Goal: Use online tool/utility: Utilize a website feature to perform a specific function

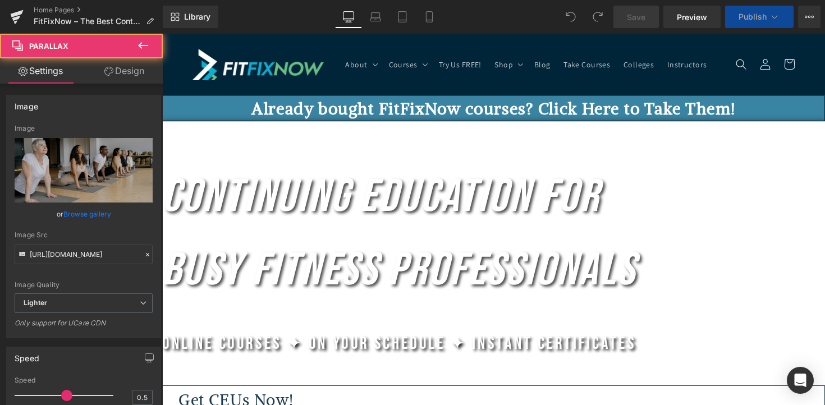
click at [162, 34] on div at bounding box center [162, 34] width 0 height 0
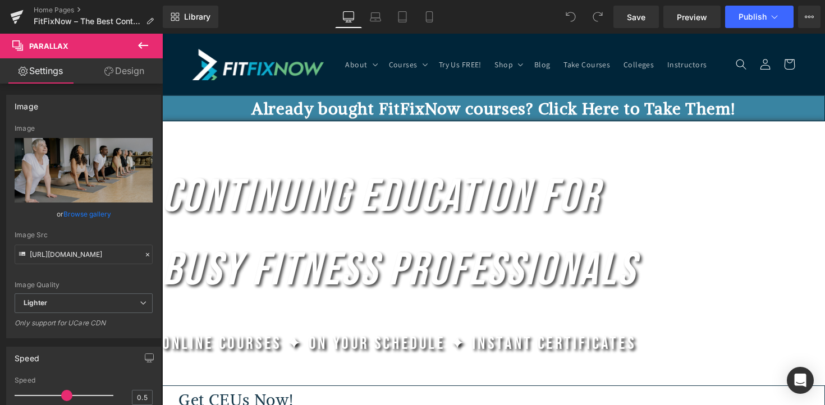
click at [114, 65] on link "Design" at bounding box center [124, 70] width 81 height 25
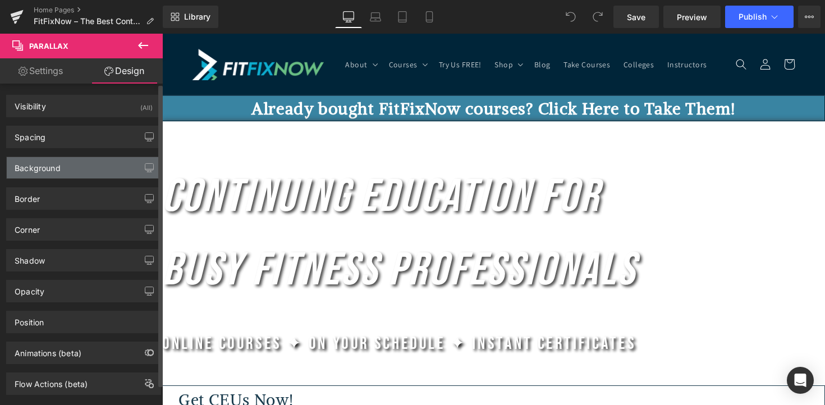
click at [88, 176] on div "Background" at bounding box center [84, 167] width 154 height 21
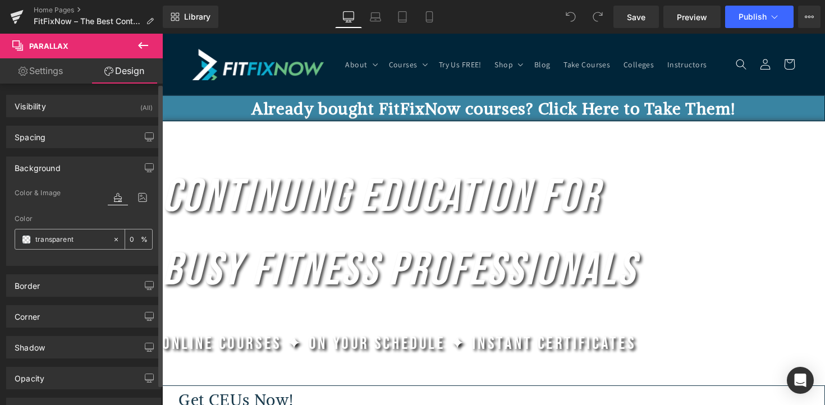
click at [86, 237] on input "transparent" at bounding box center [71, 240] width 72 height 12
click at [133, 193] on icon at bounding box center [143, 197] width 20 height 15
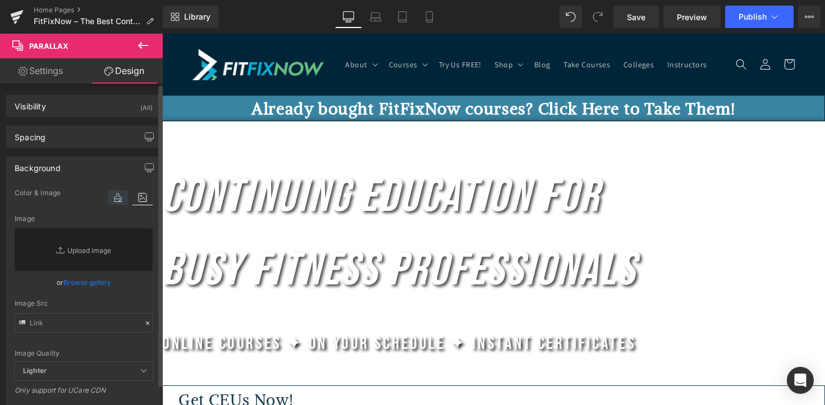
click at [113, 198] on icon at bounding box center [118, 197] width 20 height 15
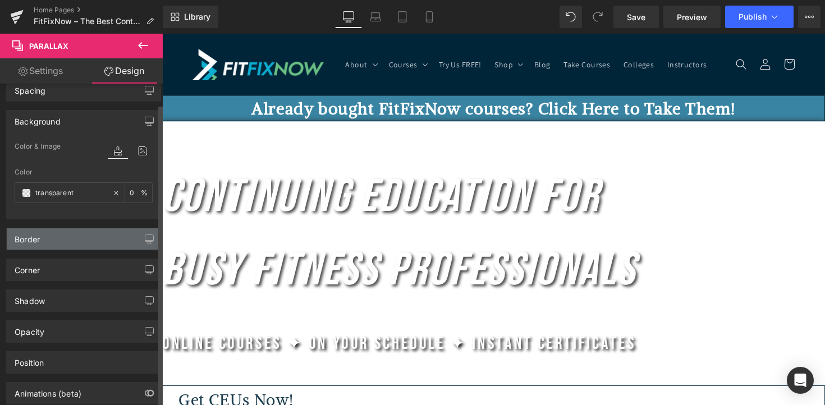
scroll to position [49, 0]
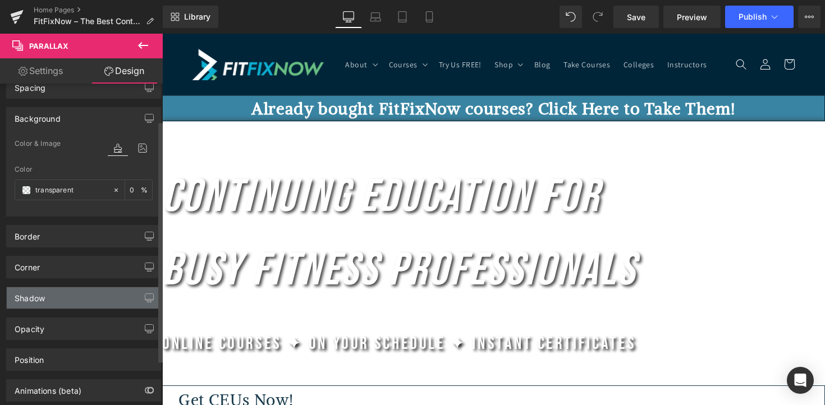
click at [83, 299] on div "Shadow" at bounding box center [84, 297] width 154 height 21
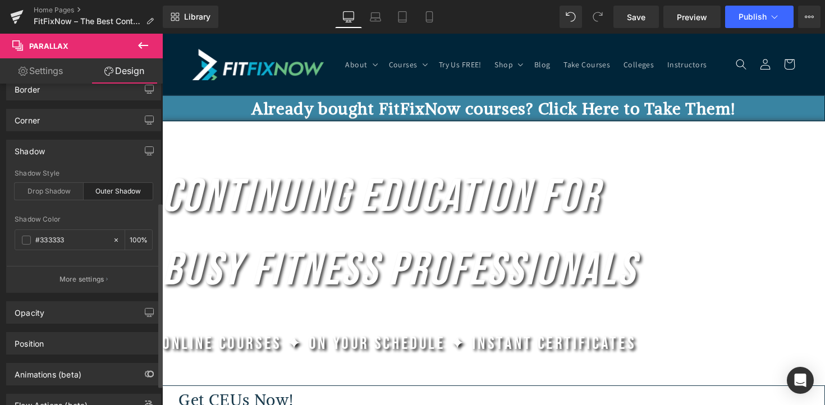
scroll to position [205, 0]
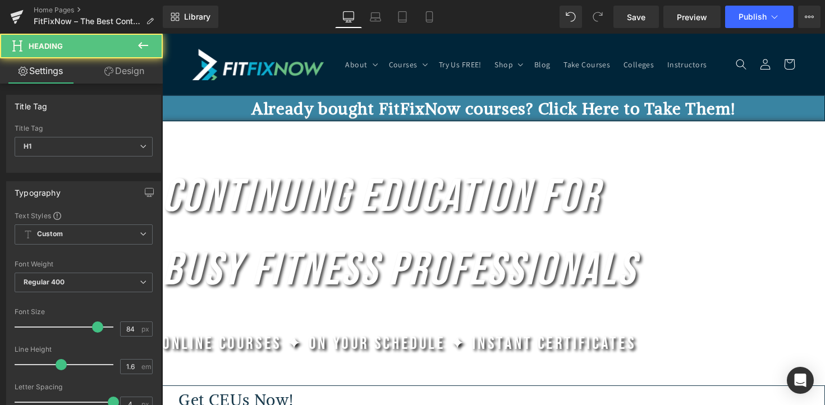
click at [246, 245] on h1 "Continuing Education for Busy Fitness Professionals" at bounding box center [501, 239] width 679 height 151
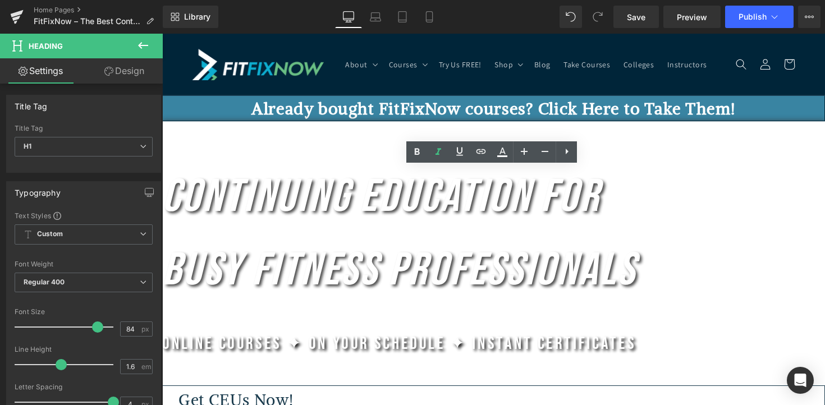
click at [162, 34] on div at bounding box center [162, 34] width 0 height 0
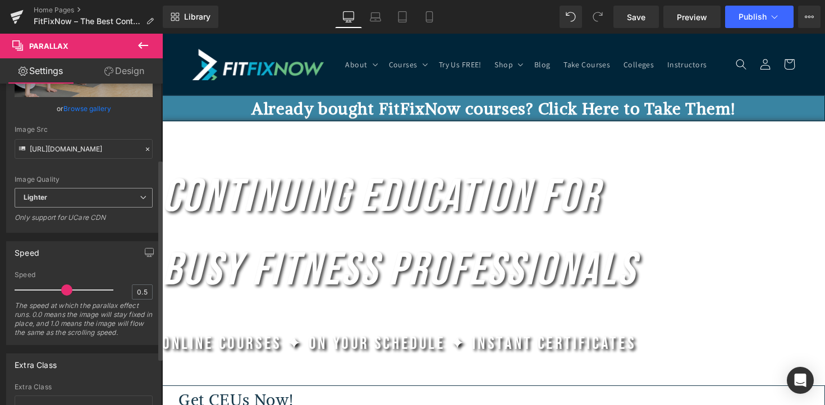
scroll to position [121, 0]
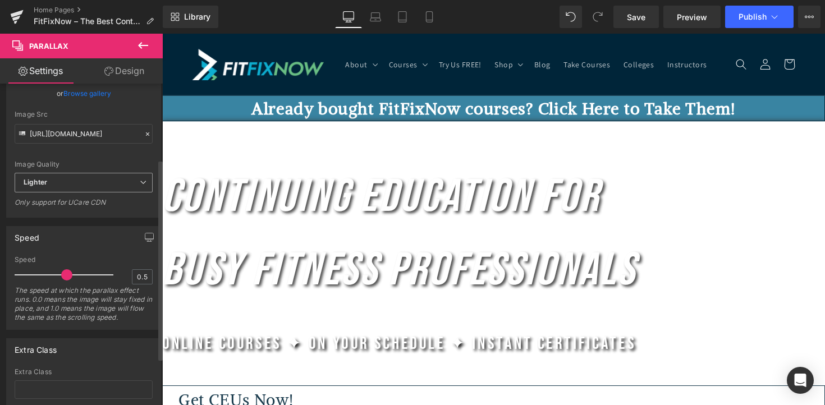
click at [66, 194] on div "Lighter Lighter Lightest" at bounding box center [84, 185] width 138 height 25
click at [66, 184] on span "Lighter" at bounding box center [84, 183] width 138 height 20
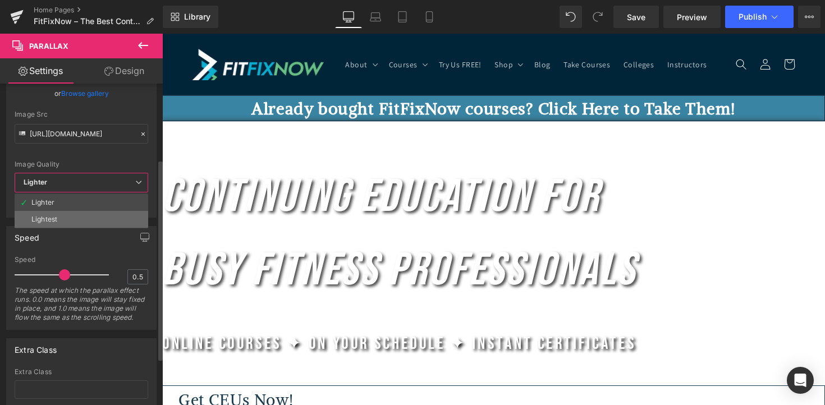
click at [62, 218] on li "Lightest" at bounding box center [82, 219] width 134 height 17
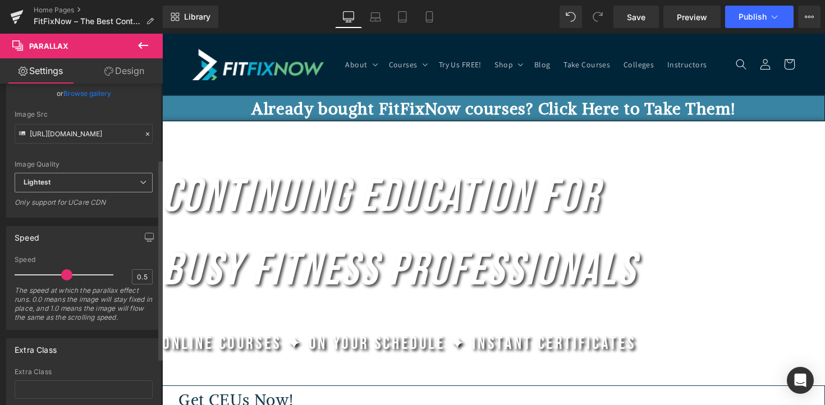
click at [65, 184] on span "Lightest" at bounding box center [84, 183] width 138 height 20
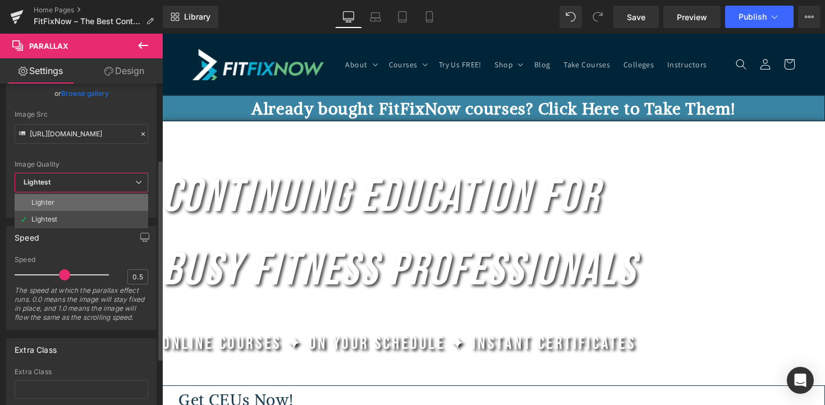
click at [66, 199] on li "Lighter" at bounding box center [82, 202] width 134 height 17
type input "[URL][DOMAIN_NAME]"
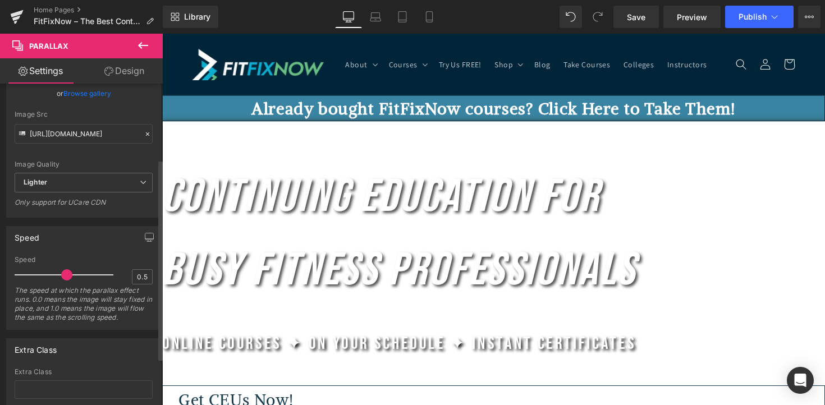
click at [84, 159] on div "Image Quality Lighter Lightest Lighter Lighter Lightest Only support for UCare …" at bounding box center [84, 88] width 138 height 169
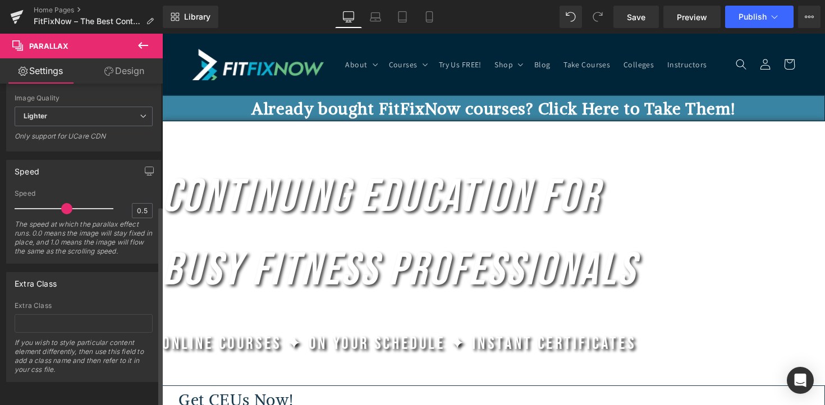
scroll to position [0, 0]
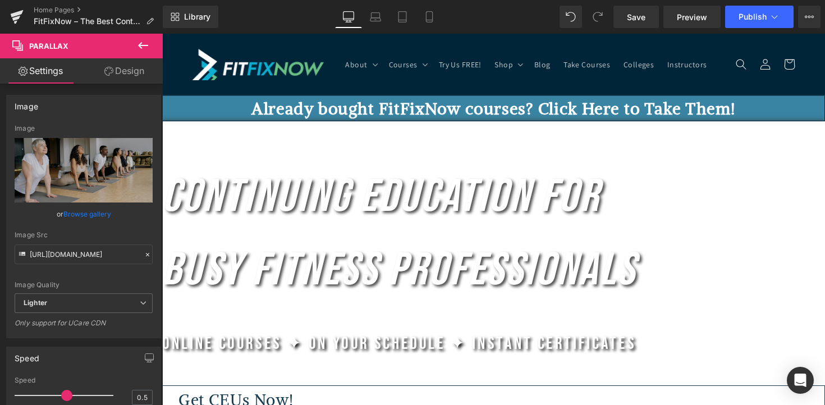
click at [123, 70] on link "Design" at bounding box center [124, 70] width 81 height 25
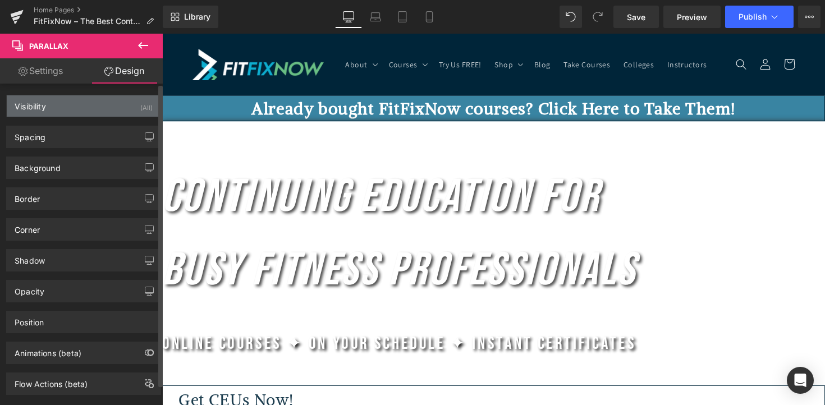
click at [120, 100] on div "Visibility (All)" at bounding box center [84, 105] width 154 height 21
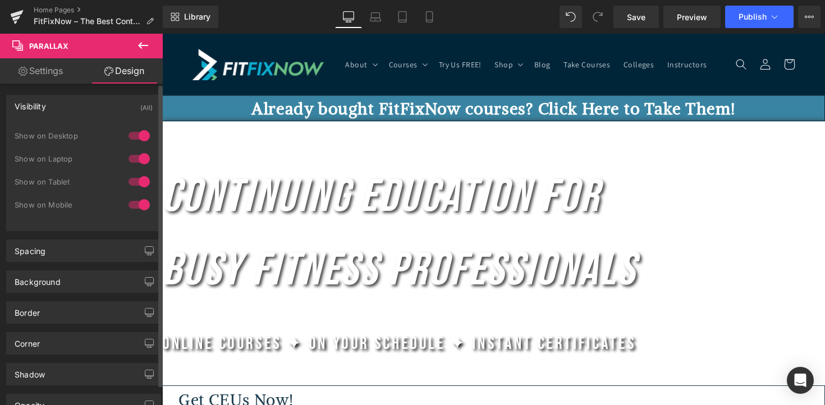
click at [120, 100] on div "Visibility (All)" at bounding box center [84, 105] width 154 height 21
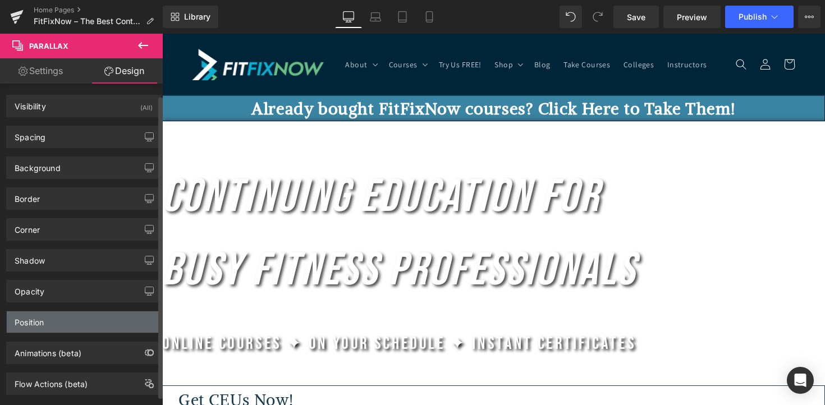
scroll to position [22, 0]
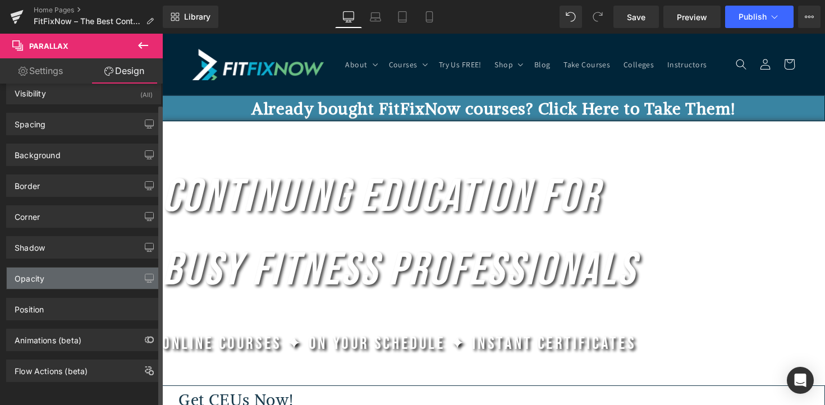
click at [102, 272] on div "Opacity" at bounding box center [84, 278] width 154 height 21
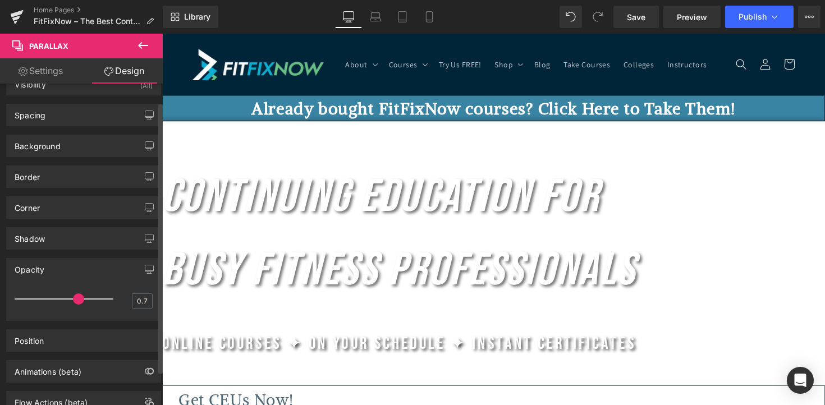
type input "0.8"
drag, startPoint x: 98, startPoint y: 302, endPoint x: 86, endPoint y: 299, distance: 11.6
click at [86, 300] on span at bounding box center [90, 299] width 11 height 11
click at [414, 294] on icon "Continuing Education for Busy Fitness Professionals" at bounding box center [405, 239] width 486 height 132
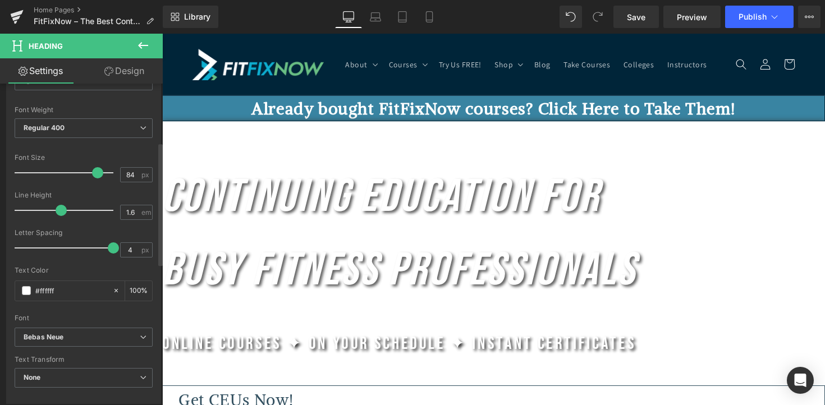
scroll to position [155, 0]
click at [121, 71] on link "Design" at bounding box center [124, 70] width 81 height 25
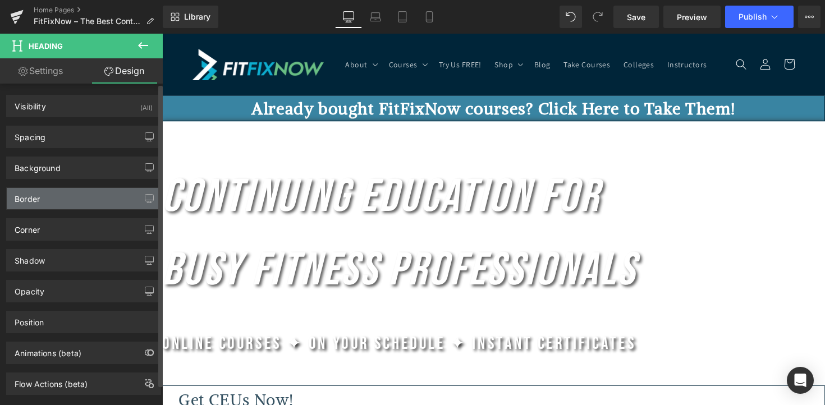
click at [99, 199] on div "Border" at bounding box center [84, 198] width 154 height 21
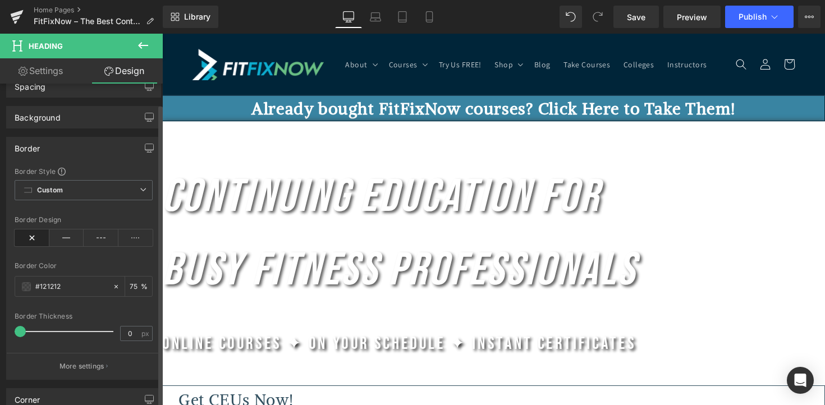
scroll to position [52, 0]
type input "52"
drag, startPoint x: 20, startPoint y: 330, endPoint x: 66, endPoint y: 346, distance: 49.0
click at [66, 346] on div "Border Thickness 52 px" at bounding box center [84, 330] width 138 height 38
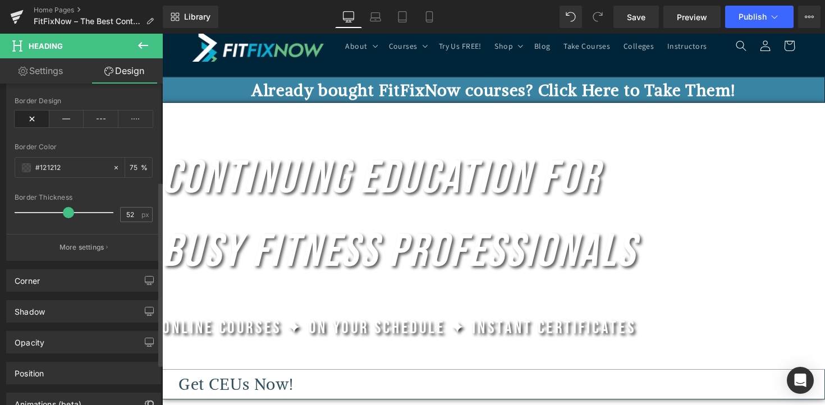
scroll to position [171, 0]
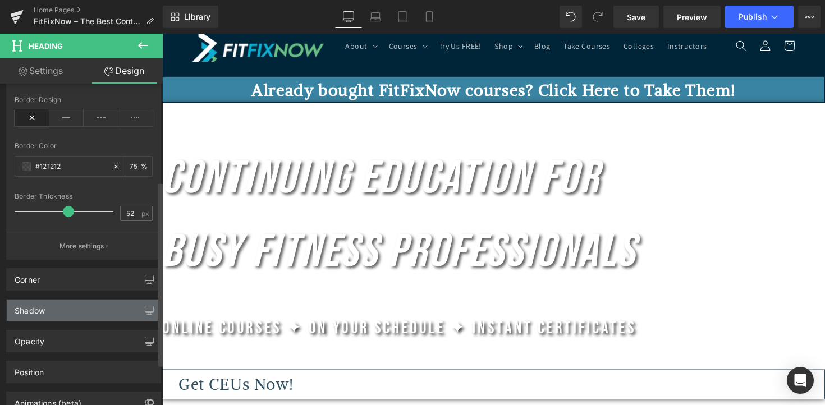
click at [71, 308] on div "Shadow" at bounding box center [84, 310] width 154 height 21
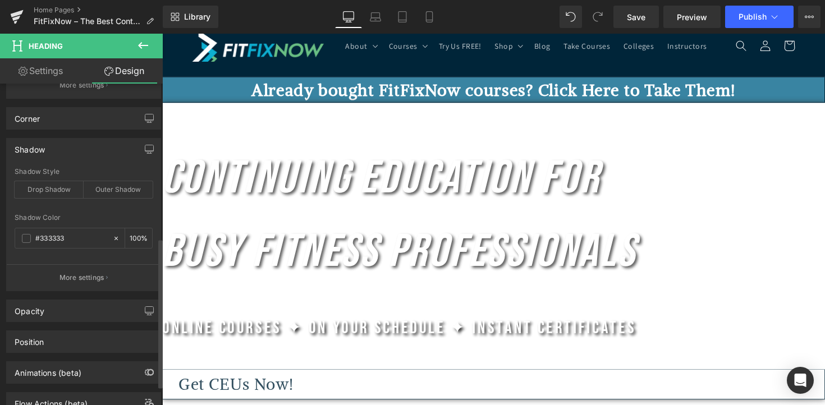
scroll to position [341, 0]
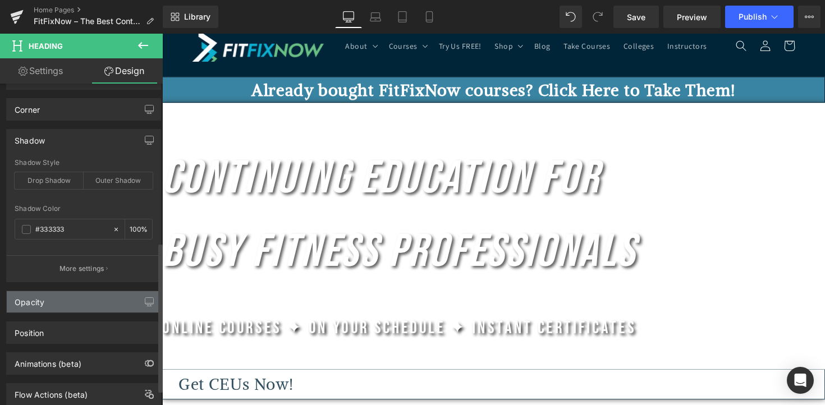
click at [70, 308] on div "Opacity" at bounding box center [84, 301] width 154 height 21
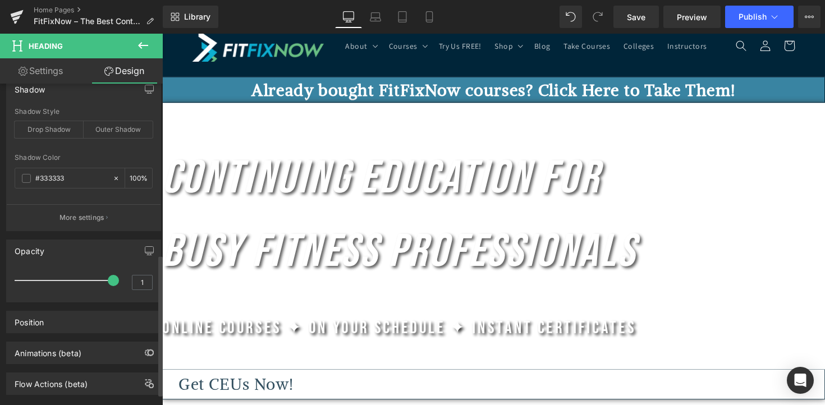
scroll to position [405, 0]
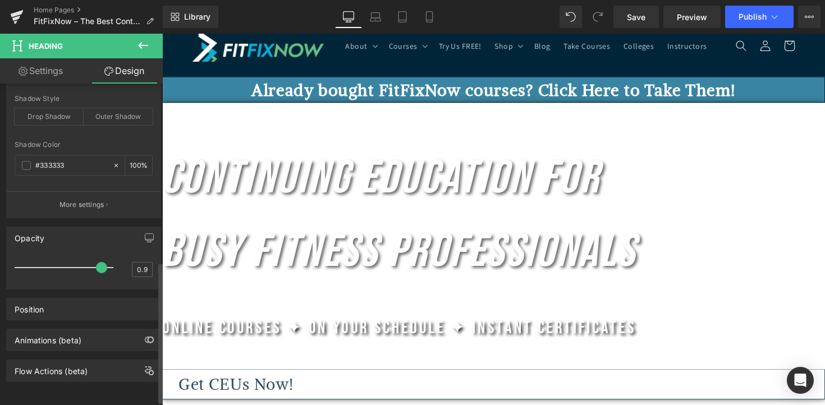
type input "1"
drag, startPoint x: 103, startPoint y: 268, endPoint x: 117, endPoint y: 269, distance: 14.6
click at [117, 269] on div "1" at bounding box center [84, 272] width 138 height 30
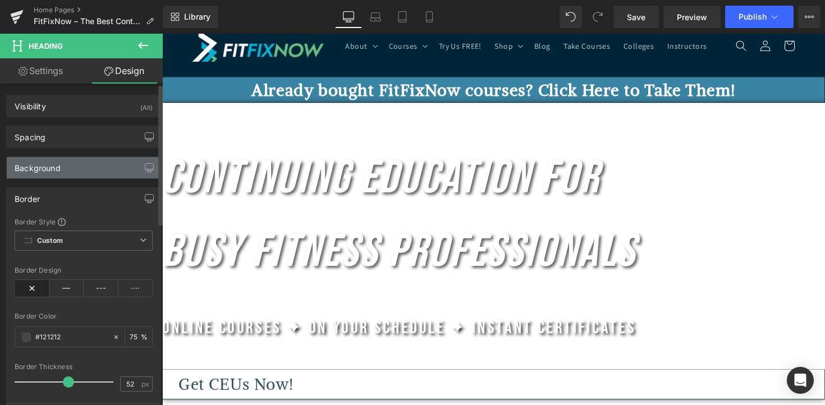
click at [61, 175] on div "Background" at bounding box center [84, 167] width 154 height 21
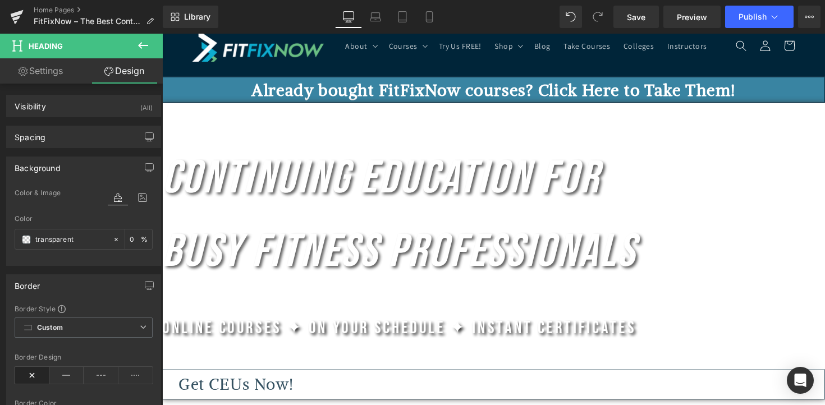
click at [34, 77] on link "Settings" at bounding box center [40, 70] width 81 height 25
type input "100"
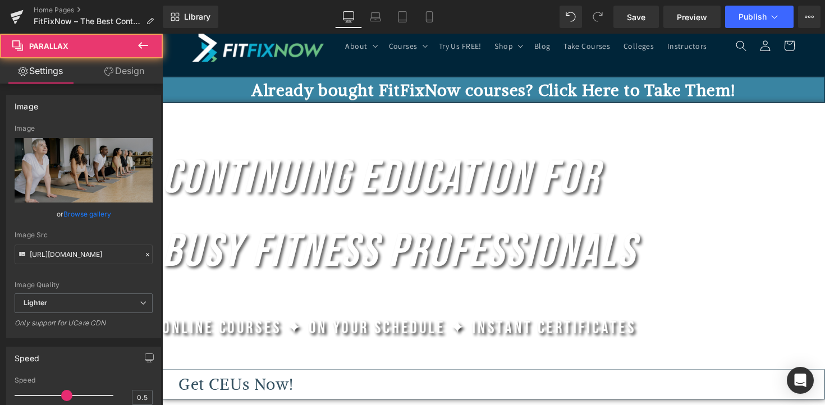
click at [162, 34] on div at bounding box center [162, 34] width 0 height 0
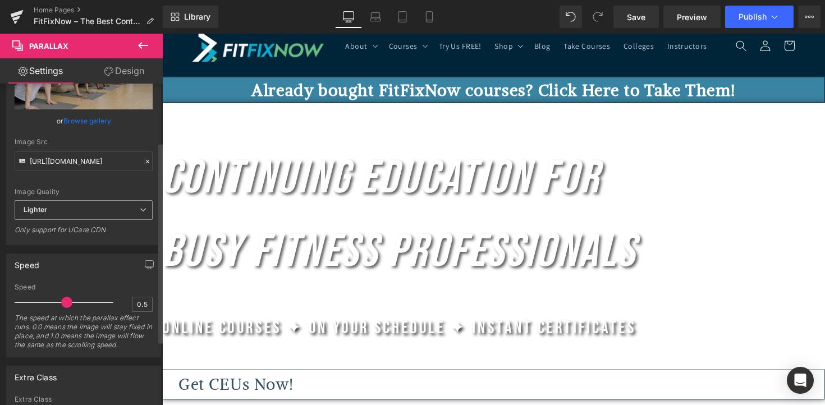
scroll to position [94, 0]
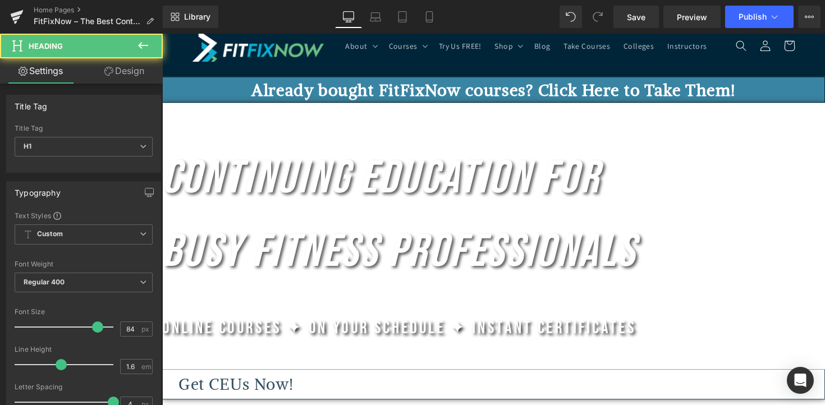
click at [320, 256] on icon "Continuing Education for Busy Fitness Professionals" at bounding box center [405, 220] width 486 height 132
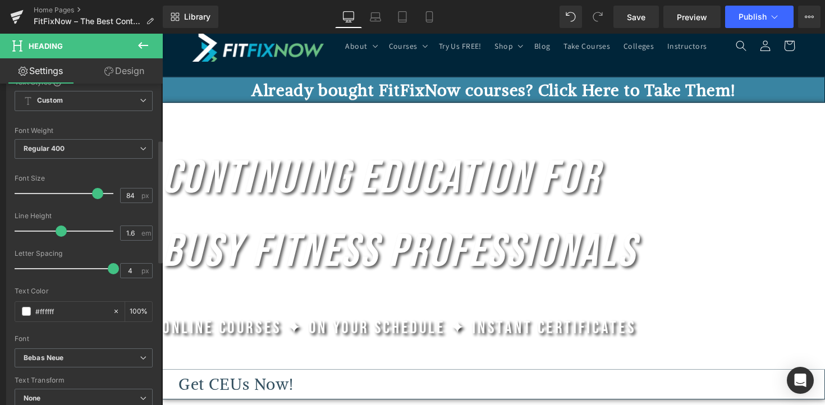
scroll to position [181, 0]
